Goal: Task Accomplishment & Management: Manage account settings

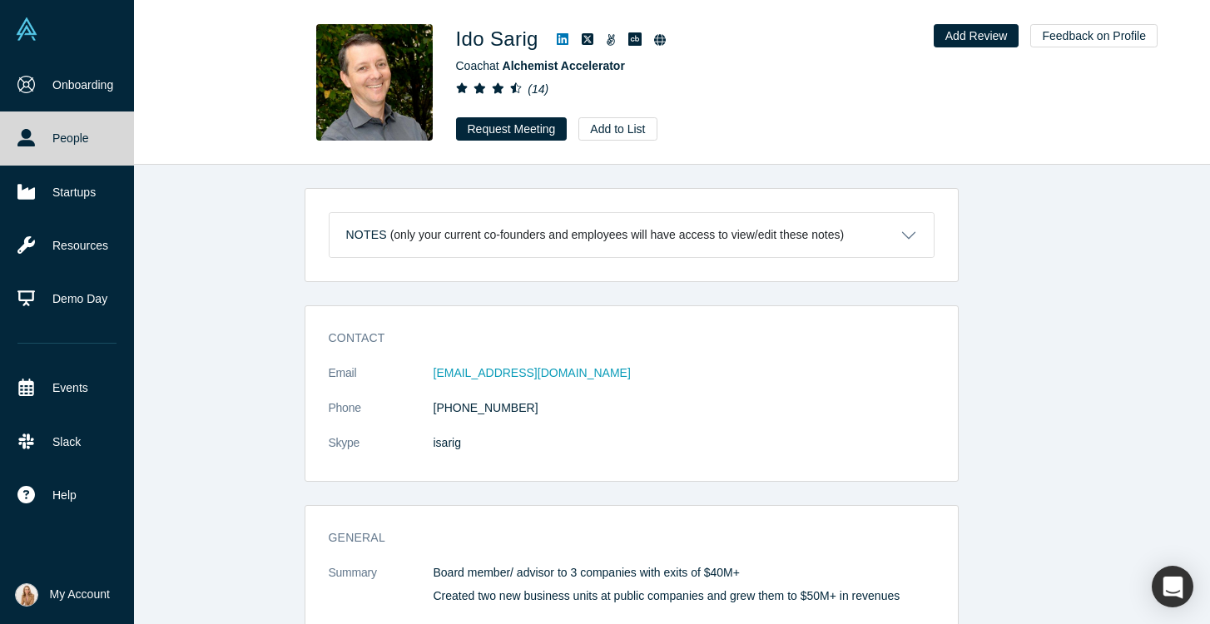
click at [27, 592] on img at bounding box center [26, 594] width 23 height 23
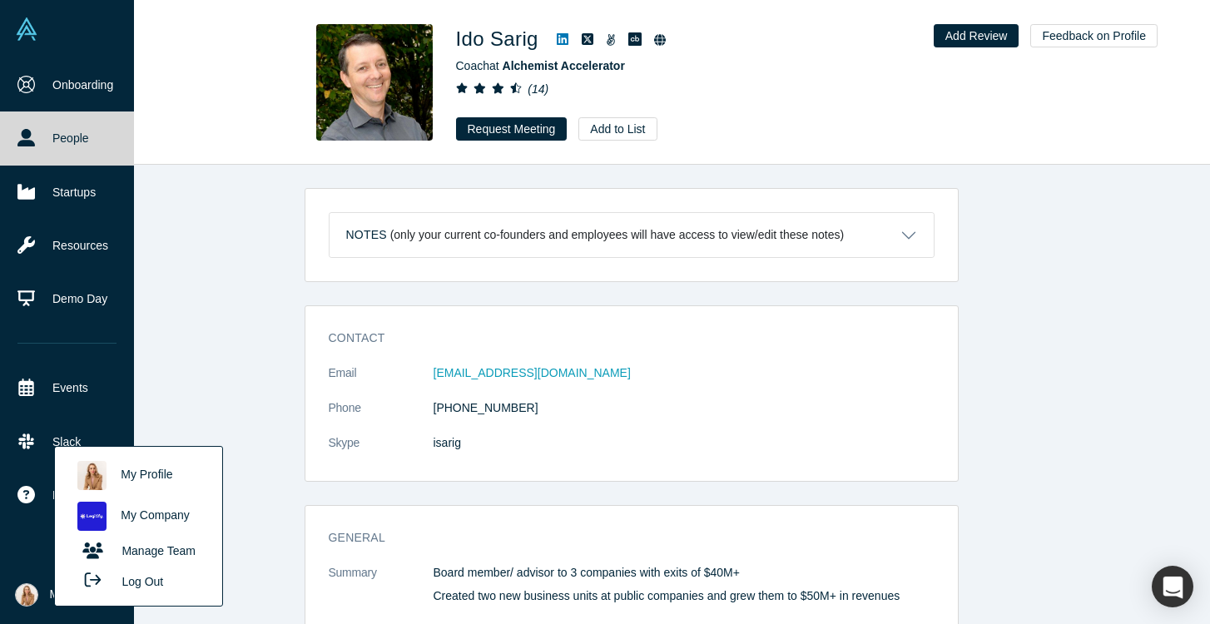
click at [123, 478] on link "My Profile" at bounding box center [138, 475] width 138 height 41
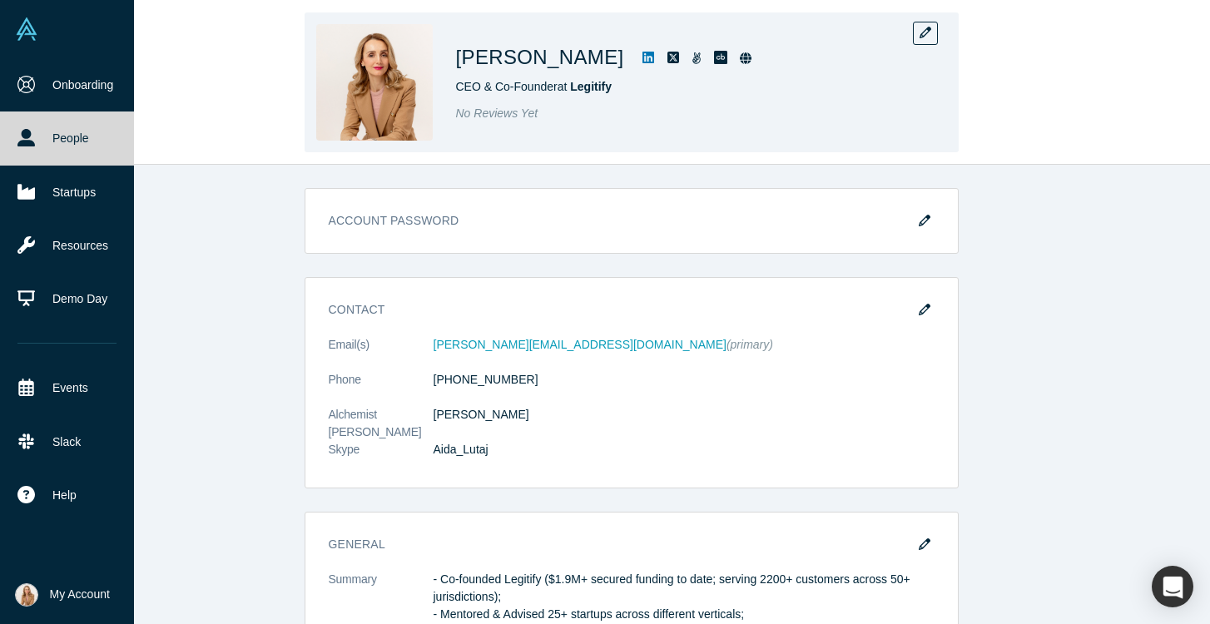
click at [925, 20] on div "[PERSON_NAME] CEO & Co-Founder at Legitify No Reviews Yet" at bounding box center [632, 82] width 654 height 140
click at [926, 28] on icon "button" at bounding box center [926, 33] width 12 height 12
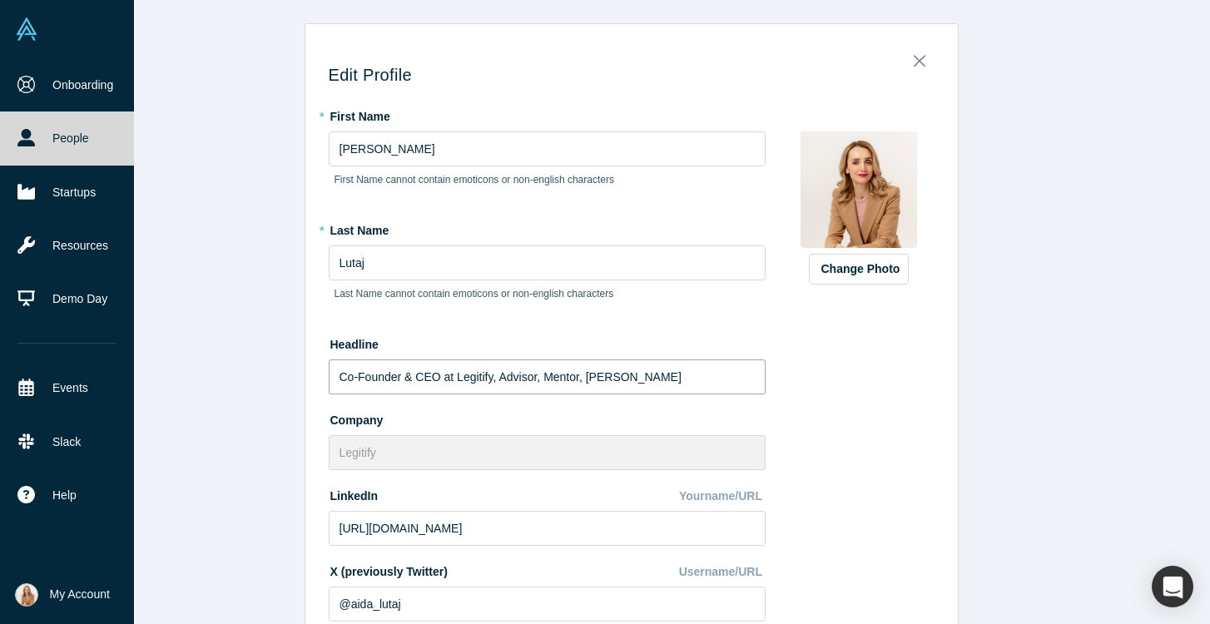
drag, startPoint x: 359, startPoint y: 376, endPoint x: 295, endPoint y: 375, distance: 64.1
click at [295, 375] on div "Edit Profile * First Name [PERSON_NAME] First Name cannot contain emoticons or …" at bounding box center [631, 312] width 1158 height 624
click at [667, 389] on input "Founder & CEO at Legitify, Advisor, Mentor, [PERSON_NAME]" at bounding box center [547, 377] width 437 height 35
drag, startPoint x: 658, startPoint y: 380, endPoint x: 411, endPoint y: 385, distance: 247.2
click at [411, 385] on input "Founder & CEO at Legitify, Advisor, Mentor, [PERSON_NAME]" at bounding box center [547, 377] width 437 height 35
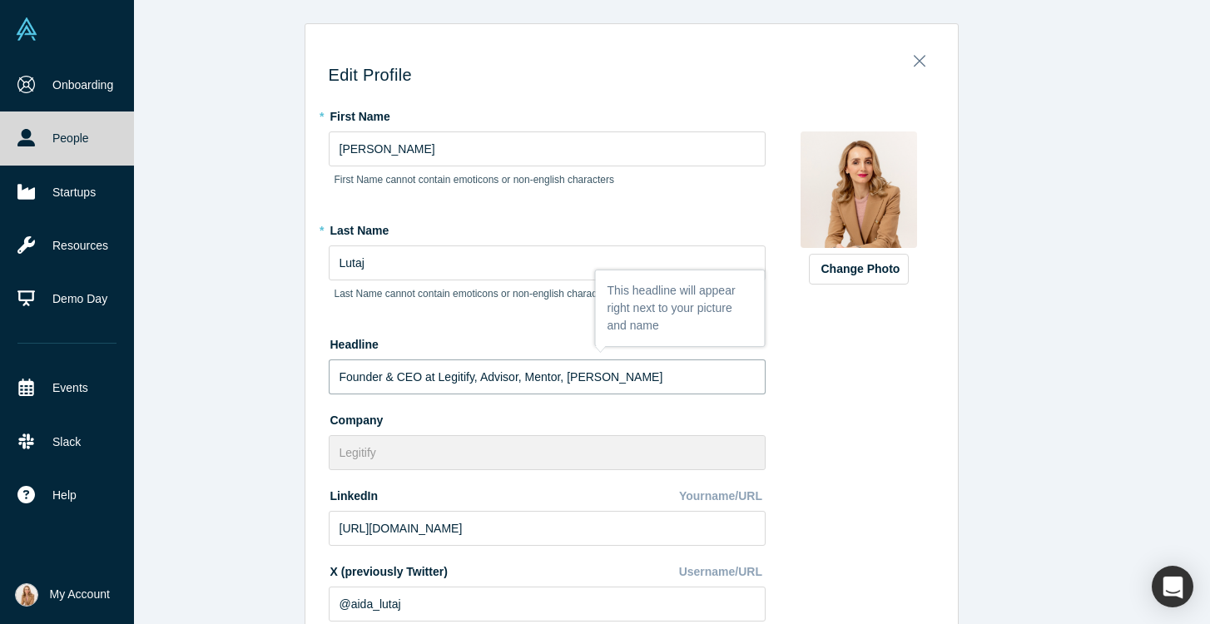
click at [392, 376] on input "Founder & CEO at Legitify, Advisor, Mentor, [PERSON_NAME]" at bounding box center [547, 377] width 437 height 35
type input "Founder, CEO at Legitify, Advisor, Mentor, [PERSON_NAME]"
click at [872, 268] on button "Change Photo" at bounding box center [859, 269] width 100 height 31
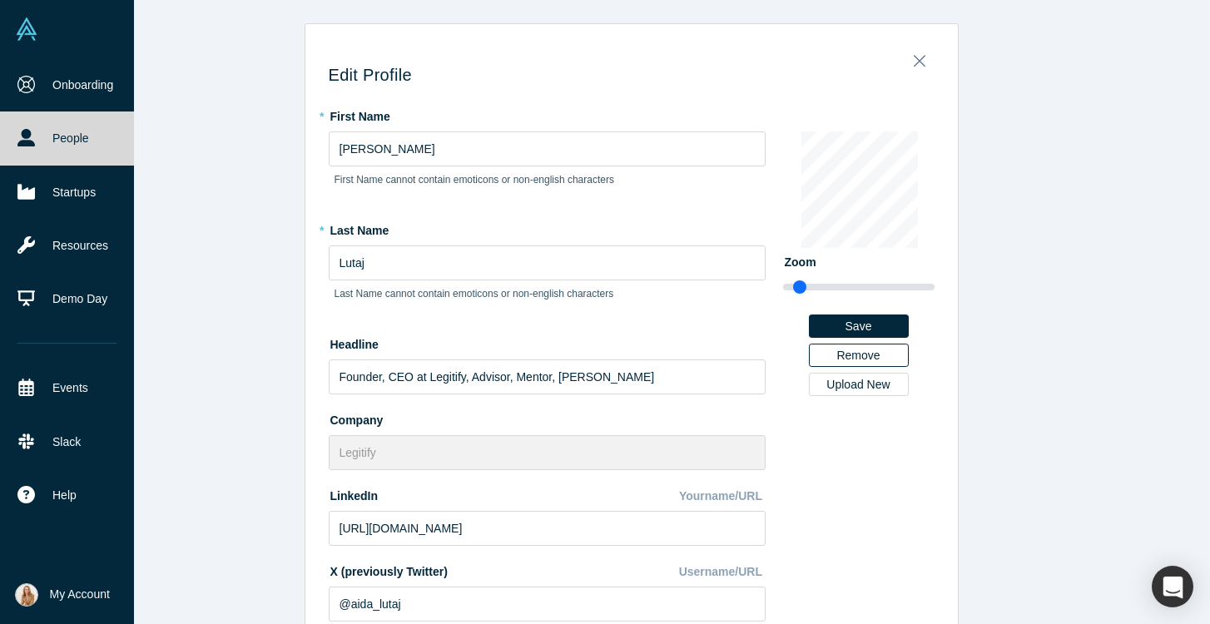
click at [866, 356] on button "Remove" at bounding box center [859, 355] width 100 height 23
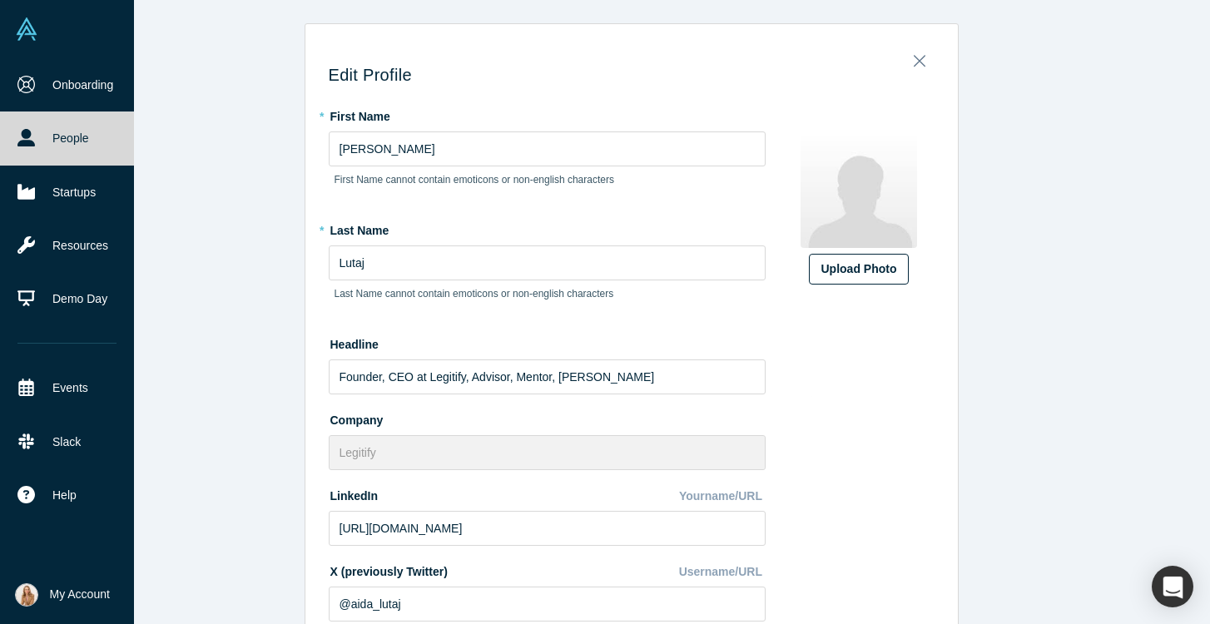
click at [859, 264] on div "Upload Photo" at bounding box center [858, 269] width 75 height 17
click at [0, 0] on input "Upload Photo" at bounding box center [0, 0] width 0 height 0
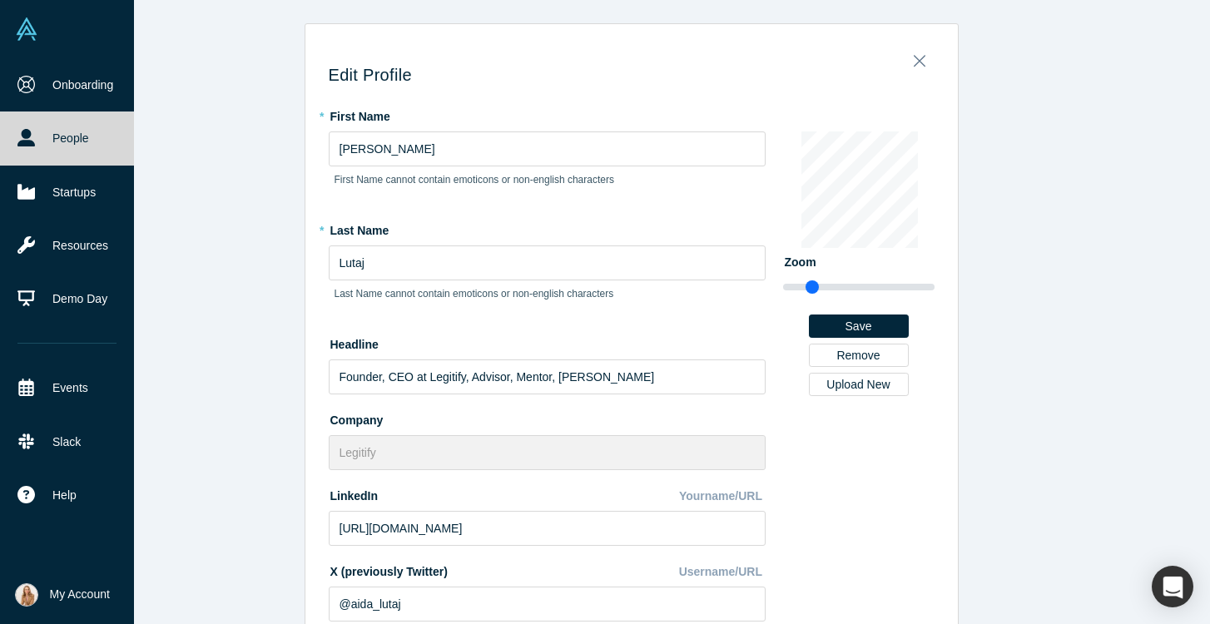
drag, startPoint x: 801, startPoint y: 286, endPoint x: 812, endPoint y: 287, distance: 11.7
click at [812, 287] on input "range" at bounding box center [858, 287] width 151 height 20
click at [874, 325] on button "Save" at bounding box center [859, 326] width 100 height 23
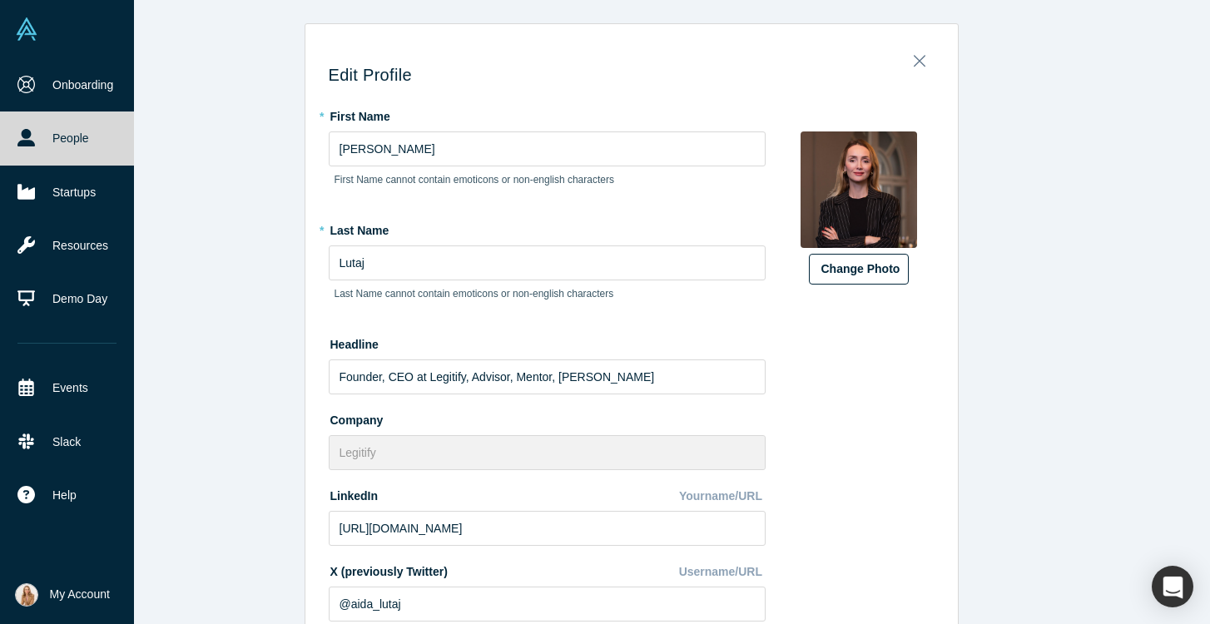
click at [866, 276] on button "Change Photo" at bounding box center [859, 269] width 100 height 31
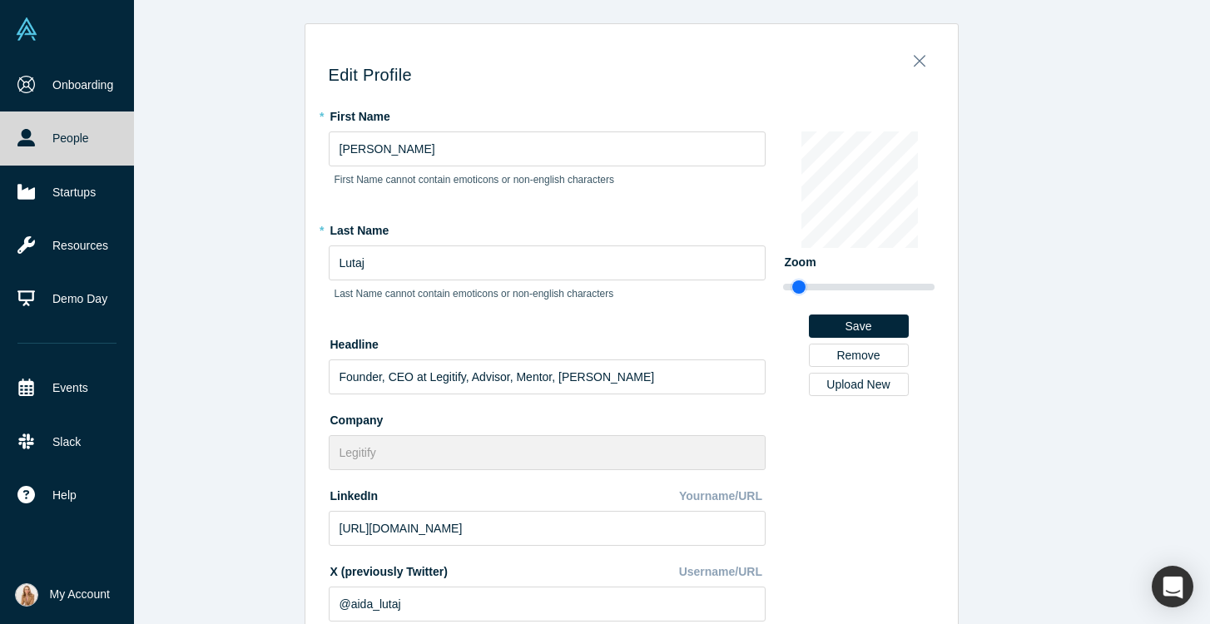
drag, startPoint x: 810, startPoint y: 287, endPoint x: 798, endPoint y: 287, distance: 11.7
type input "0.97"
click at [798, 287] on input "range" at bounding box center [858, 287] width 151 height 20
click at [875, 329] on button "Save" at bounding box center [859, 326] width 100 height 23
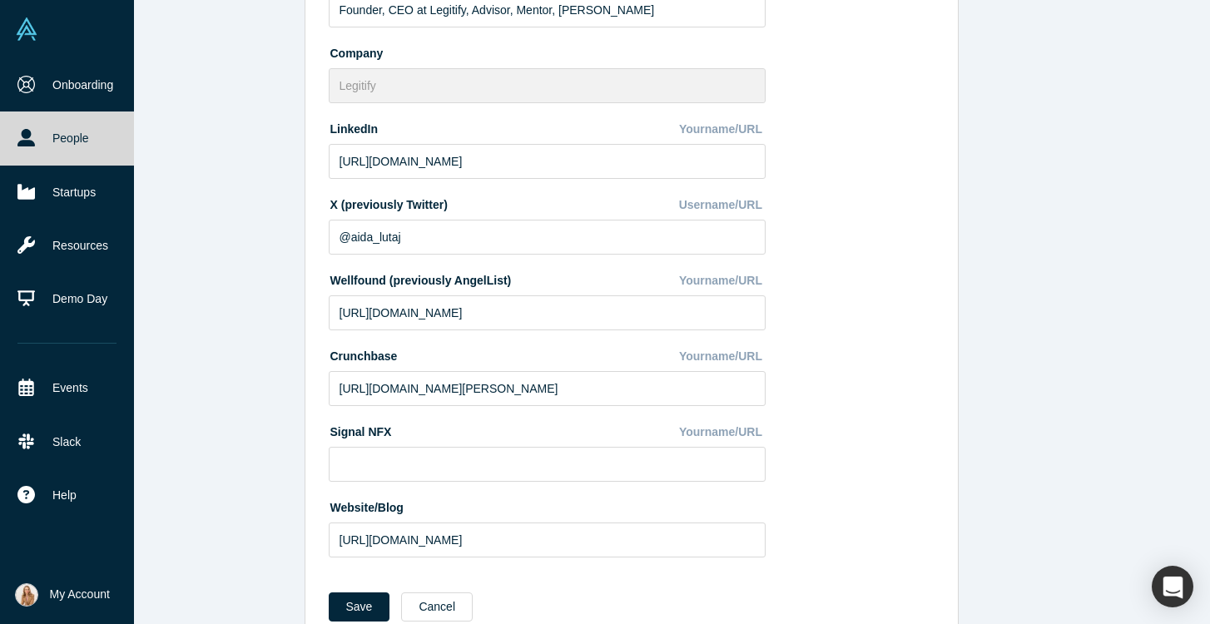
scroll to position [412, 0]
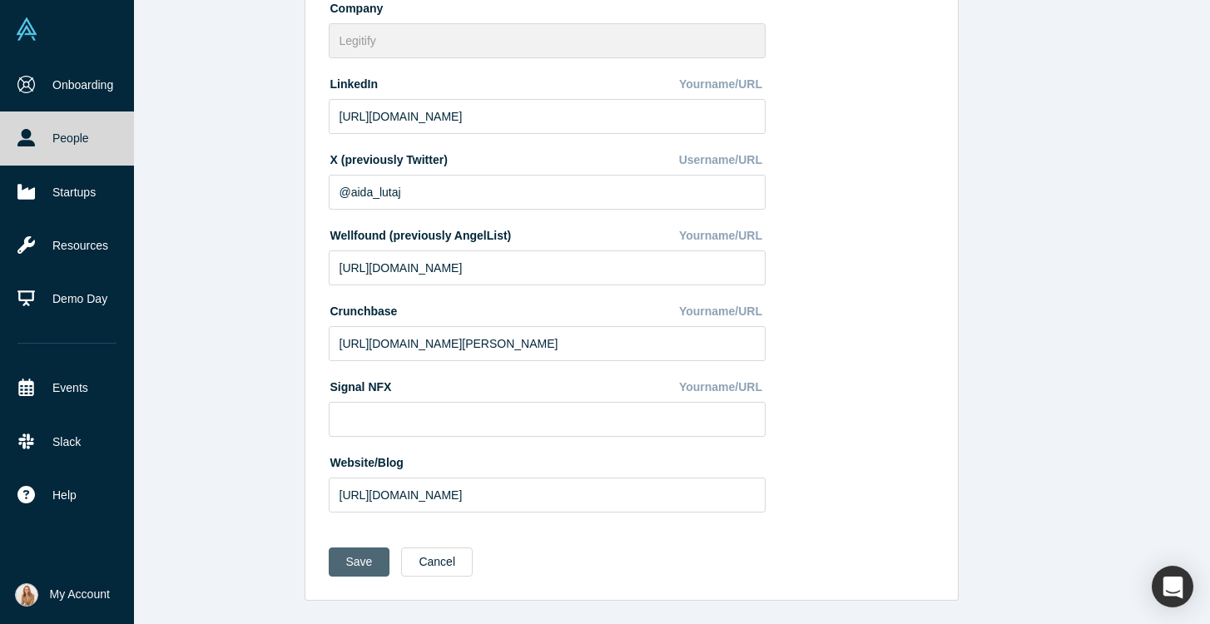
click at [365, 569] on button "Save" at bounding box center [360, 562] width 62 height 29
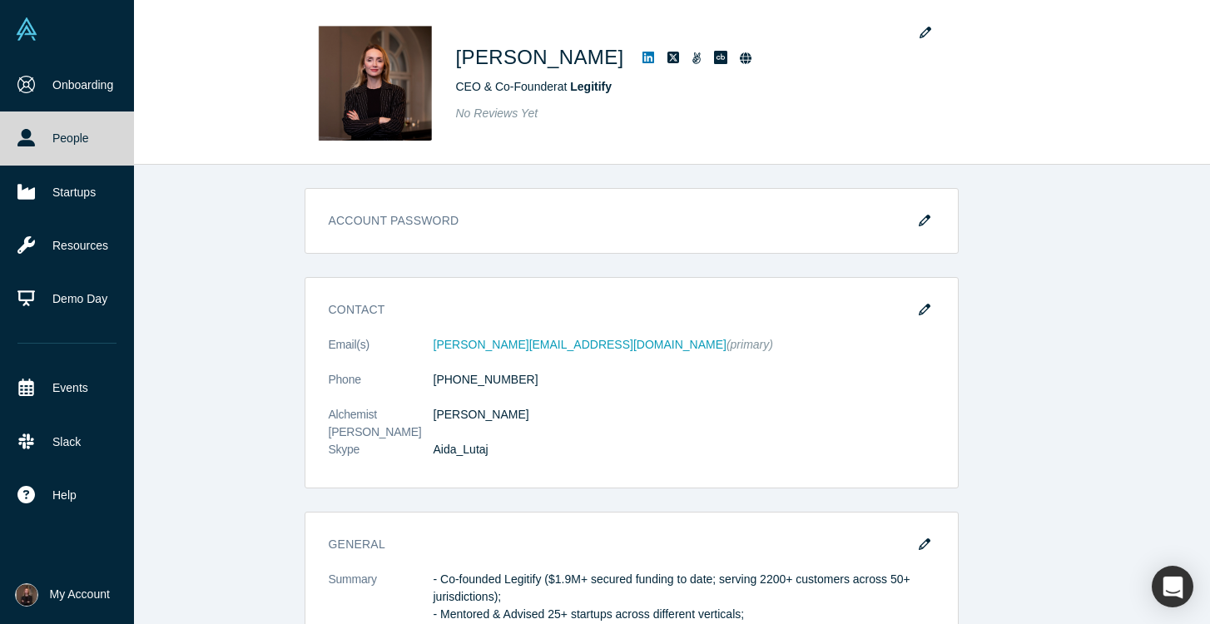
click at [1191, 31] on div "[PERSON_NAME] CEO & Co-Founder at Legitify No Reviews Yet" at bounding box center [631, 83] width 1158 height 164
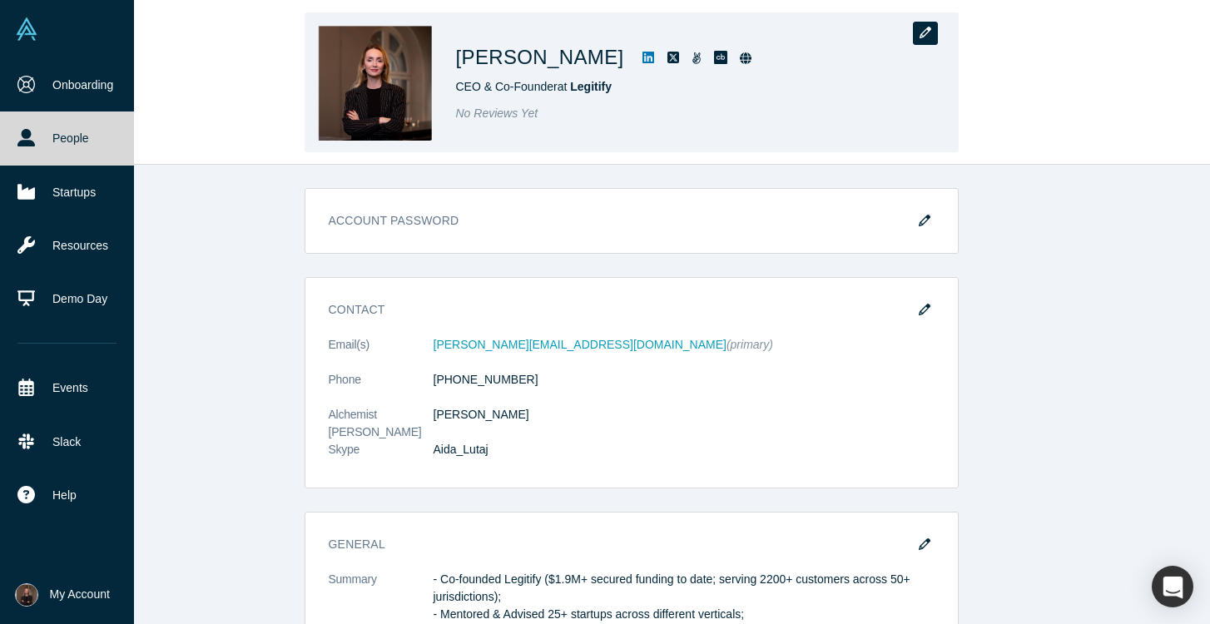
click at [923, 32] on icon "button" at bounding box center [926, 33] width 12 height 12
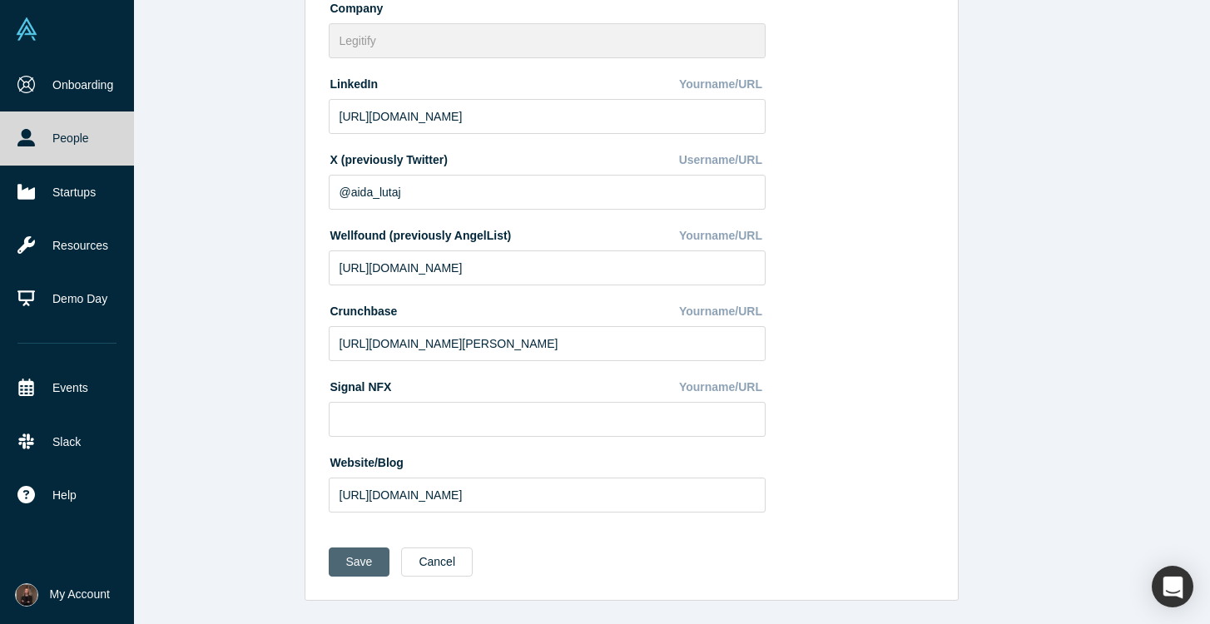
click at [355, 565] on button "Save" at bounding box center [360, 562] width 62 height 29
